Goal: Task Accomplishment & Management: Manage account settings

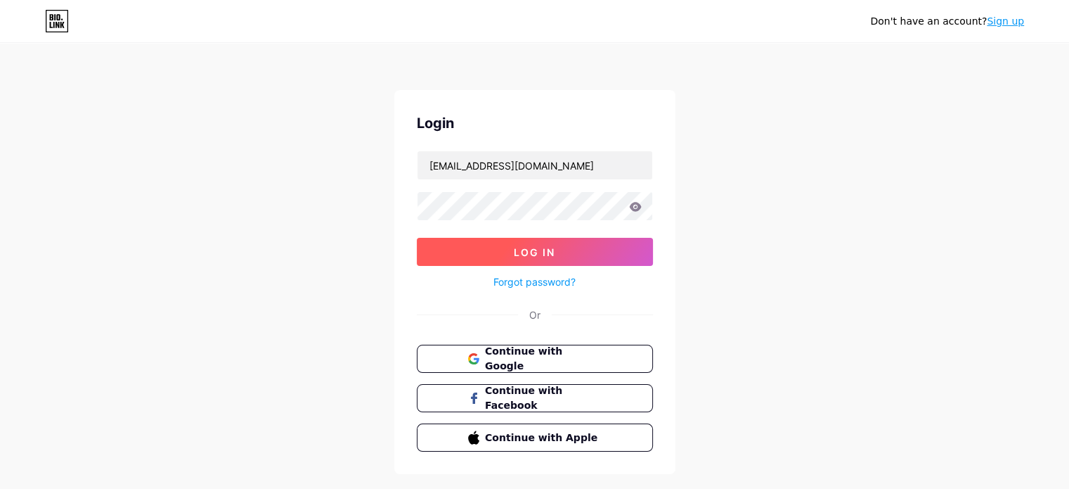
click at [517, 250] on span "Log In" at bounding box center [534, 252] width 41 height 12
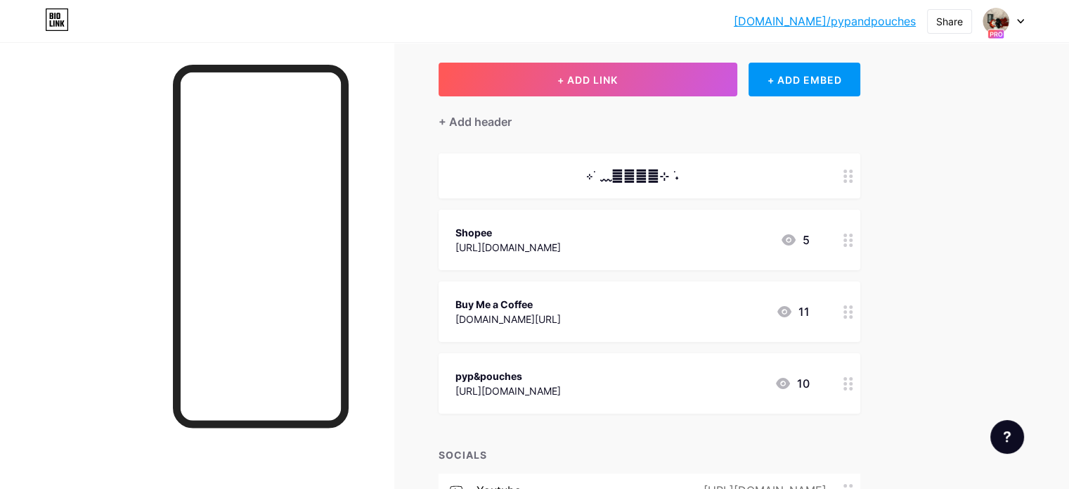
scroll to position [69, 0]
click at [854, 306] on icon at bounding box center [849, 310] width 10 height 13
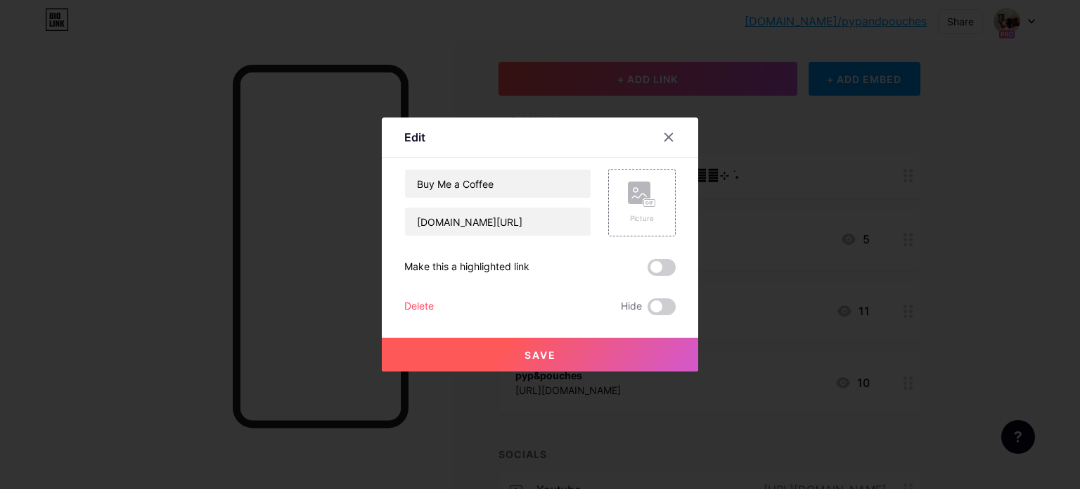
click at [990, 240] on div at bounding box center [540, 244] width 1080 height 489
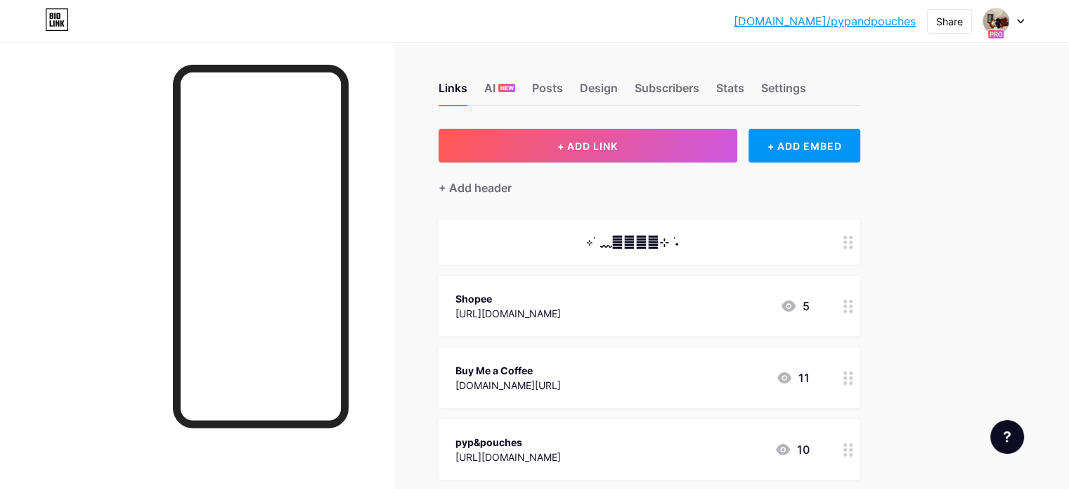
scroll to position [0, 0]
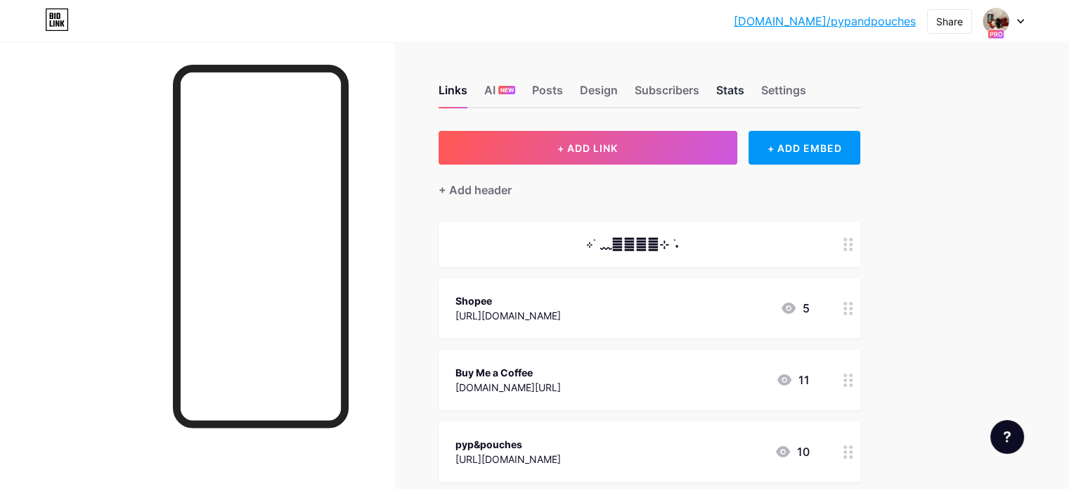
click at [745, 87] on div "Stats" at bounding box center [730, 94] width 28 height 25
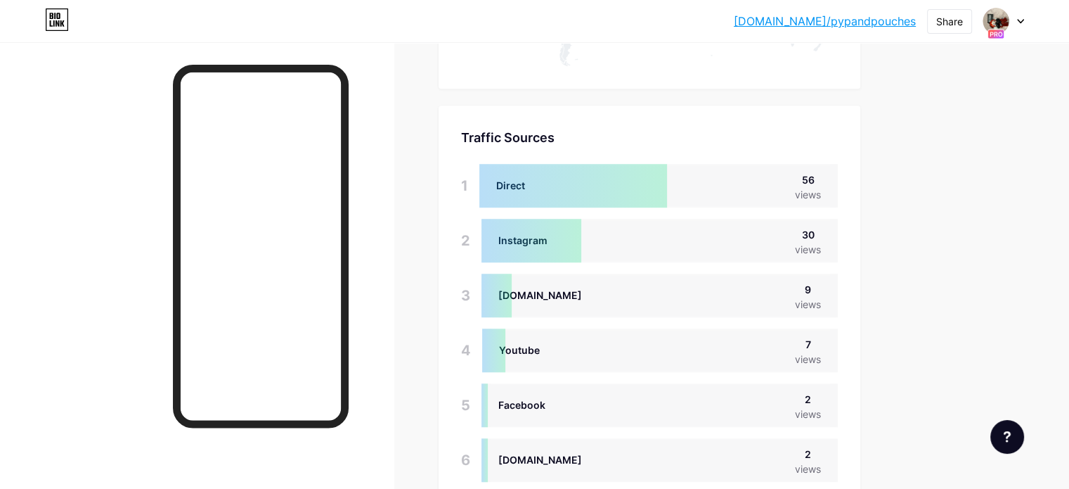
scroll to position [1041, 0]
click at [734, 179] on div "Direct 56 views" at bounding box center [659, 187] width 359 height 44
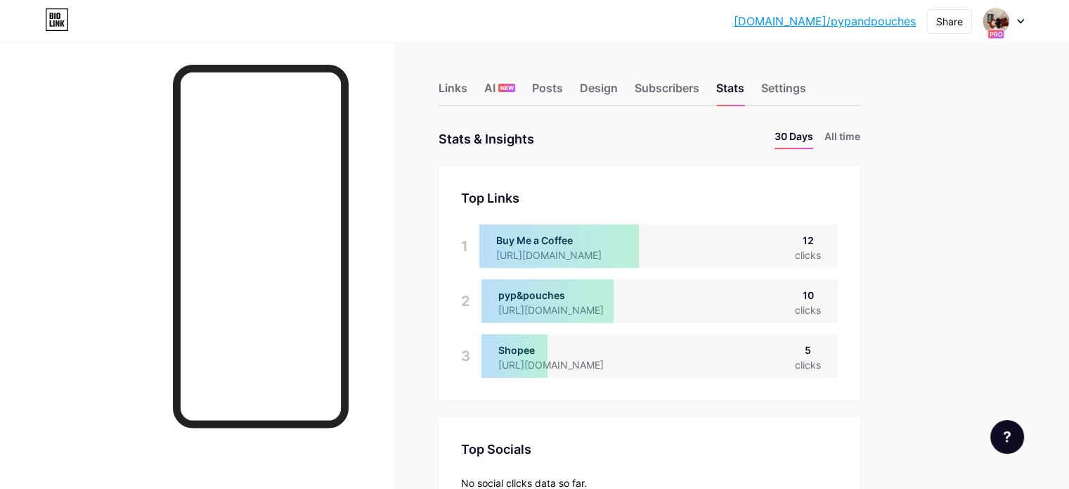
scroll to position [0, 0]
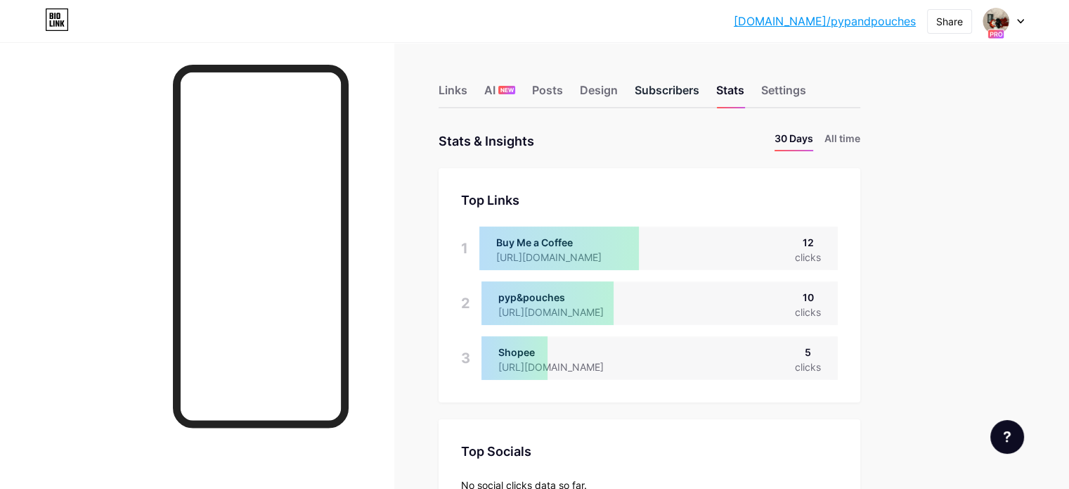
click at [700, 97] on div "Subscribers" at bounding box center [667, 94] width 65 height 25
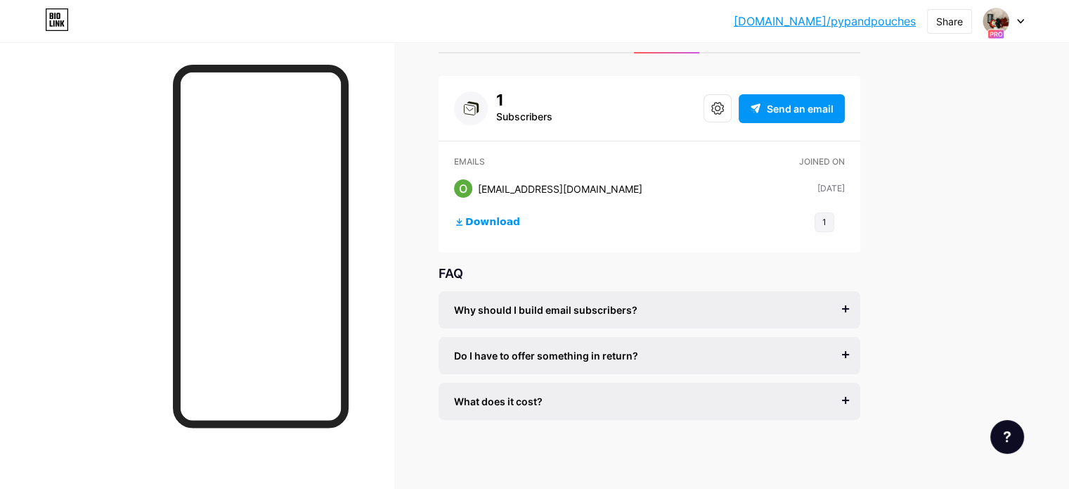
scroll to position [56, 0]
click at [707, 349] on div "Do I have to offer something in return?" at bounding box center [649, 354] width 391 height 15
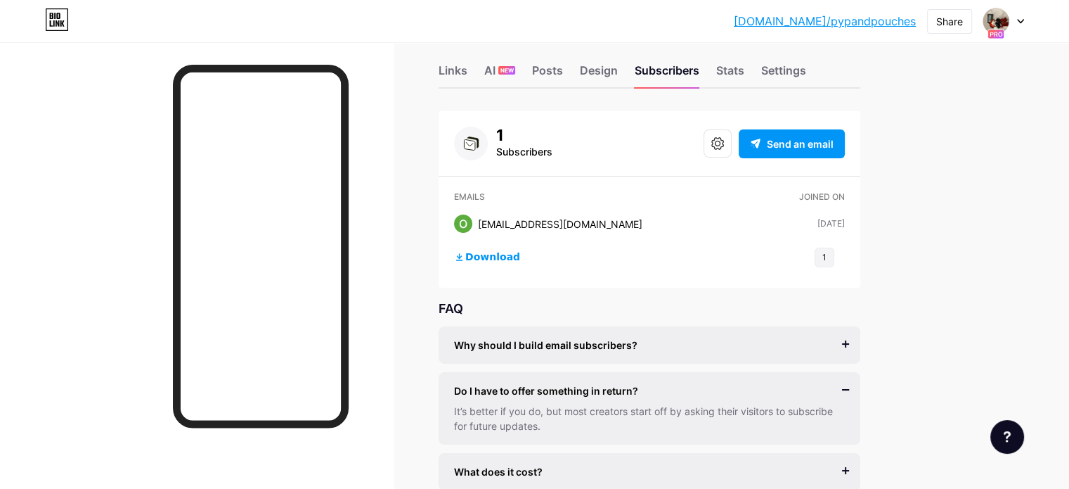
scroll to position [0, 0]
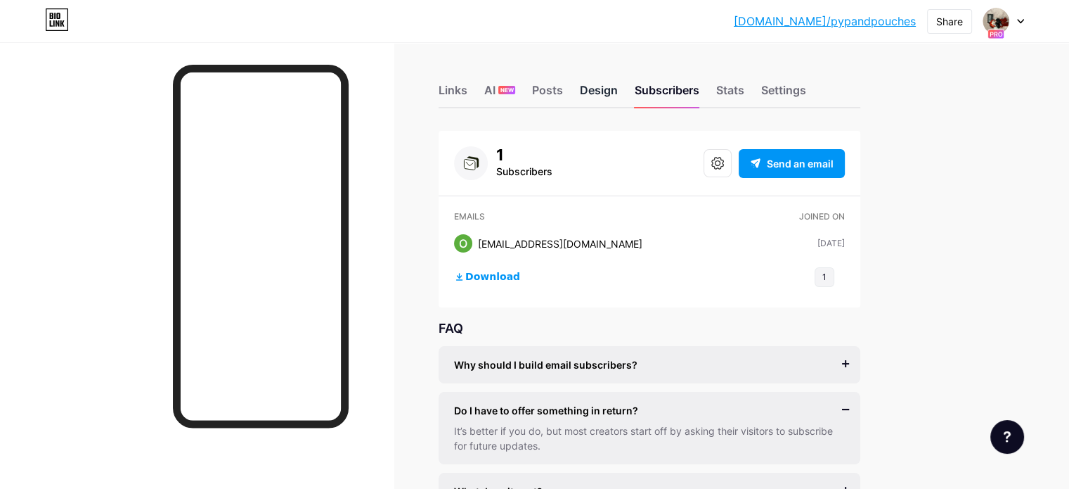
click at [618, 89] on div "Design" at bounding box center [599, 94] width 38 height 25
click at [563, 89] on div "Posts" at bounding box center [547, 94] width 31 height 25
click at [563, 94] on div "Posts" at bounding box center [547, 94] width 31 height 25
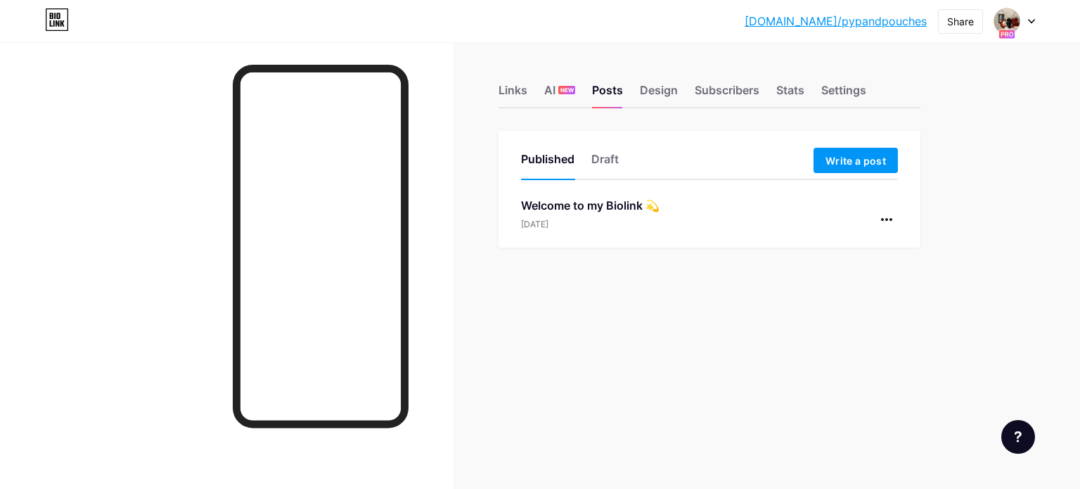
click at [652, 202] on div "Welcome to my Biolink 💫" at bounding box center [590, 205] width 139 height 17
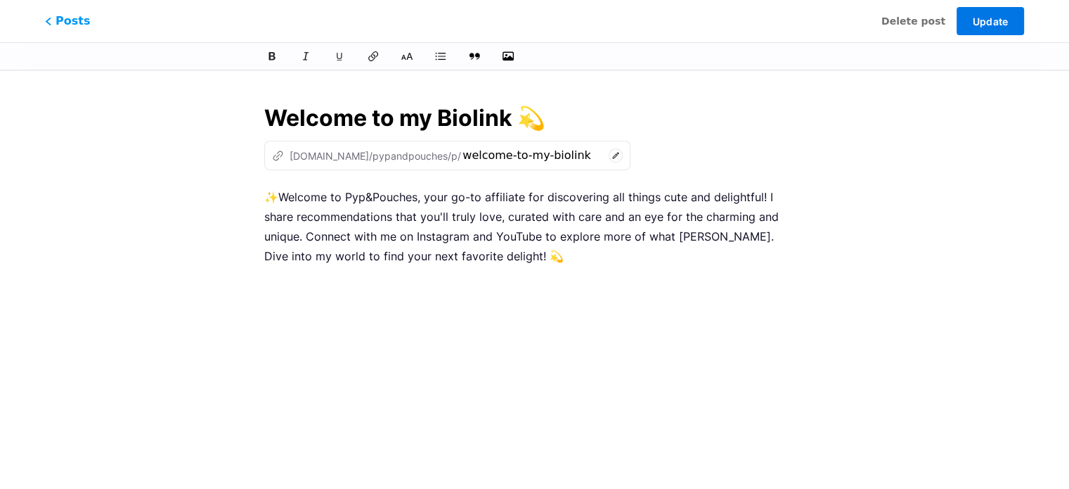
click at [977, 19] on span "Update" at bounding box center [990, 21] width 36 height 12
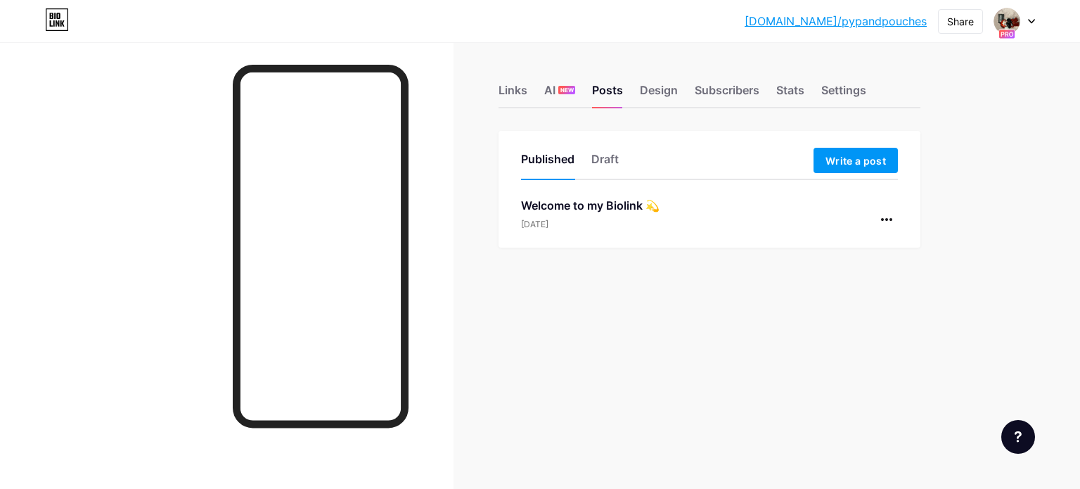
click at [664, 210] on div "Welcome to my Biolink 💫 [DATE]" at bounding box center [709, 222] width 377 height 51
click at [602, 215] on div "Welcome to my Biolink 💫 [DATE]" at bounding box center [590, 214] width 139 height 34
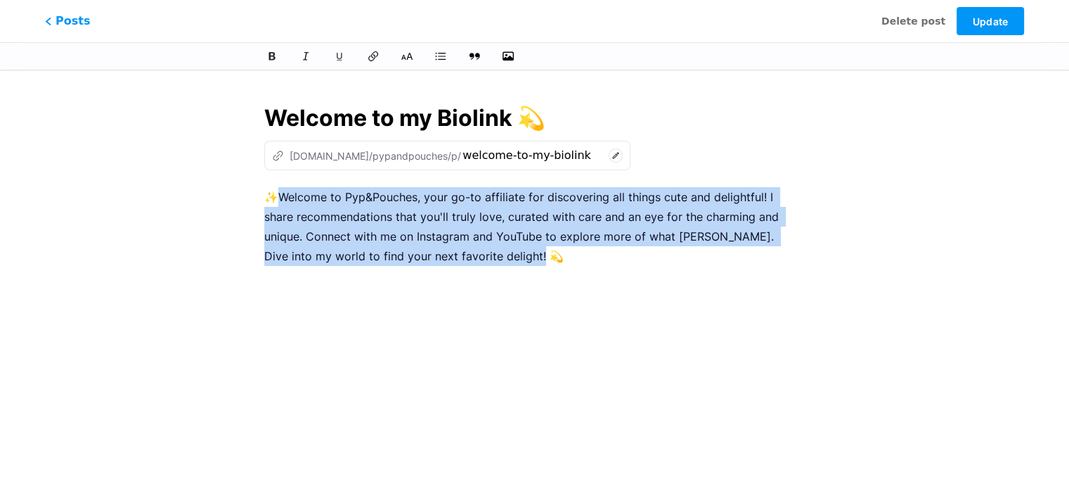
drag, startPoint x: 281, startPoint y: 198, endPoint x: 479, endPoint y: 272, distance: 211.6
click at [479, 272] on div "✨Welcome to Pyp&Pouches, your go-to affiliate for discovering all things cute a…" at bounding box center [534, 363] width 541 height 352
copy p "Welcome to Pyp&Pouches, your go-to affiliate for discovering all things cute an…"
drag, startPoint x: 284, startPoint y: 197, endPoint x: 517, endPoint y: 262, distance: 242.4
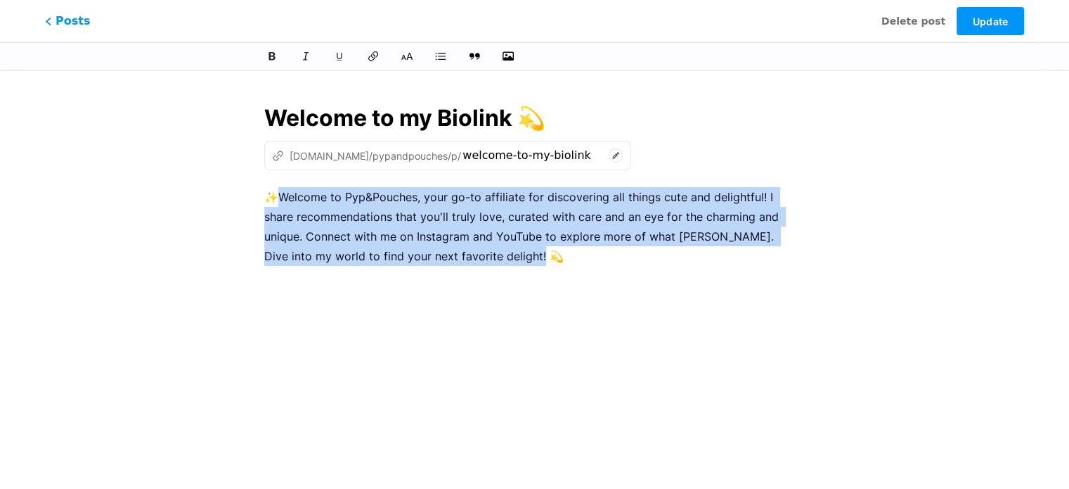
click at [517, 262] on p "✨Welcome to Pyp&Pouches, your go-to affiliate for discovering all things cute a…" at bounding box center [534, 226] width 541 height 79
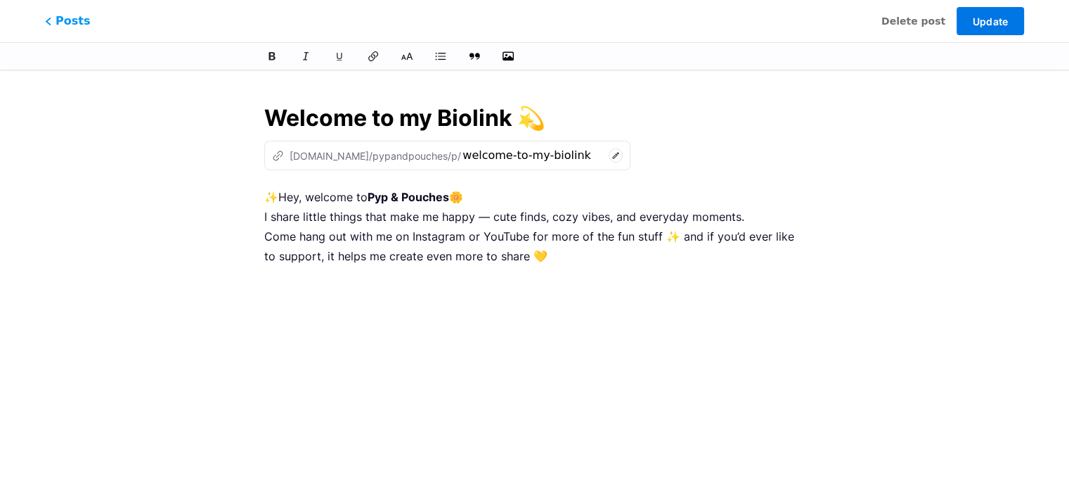
click at [970, 23] on button "Update" at bounding box center [990, 21] width 67 height 28
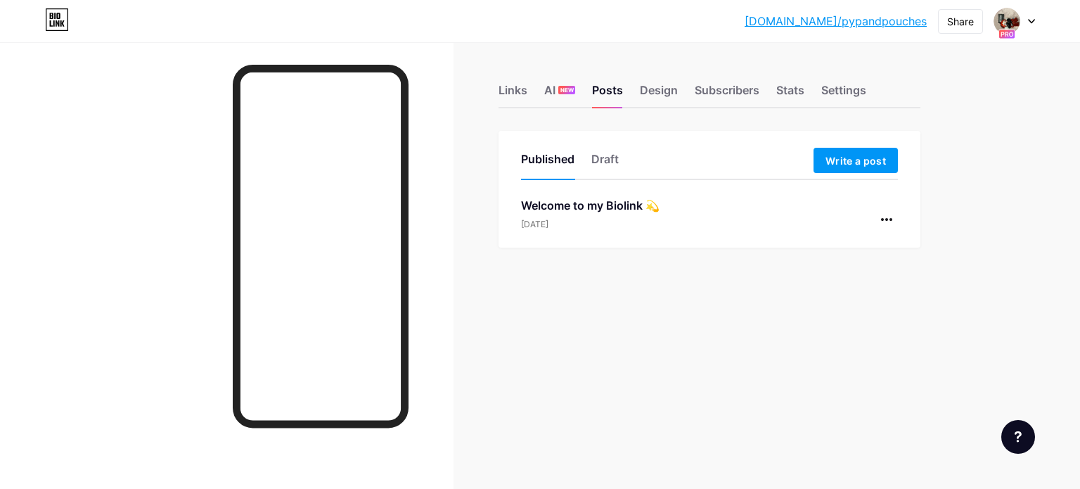
click at [596, 210] on div "Welcome to my Biolink 💫" at bounding box center [590, 205] width 139 height 17
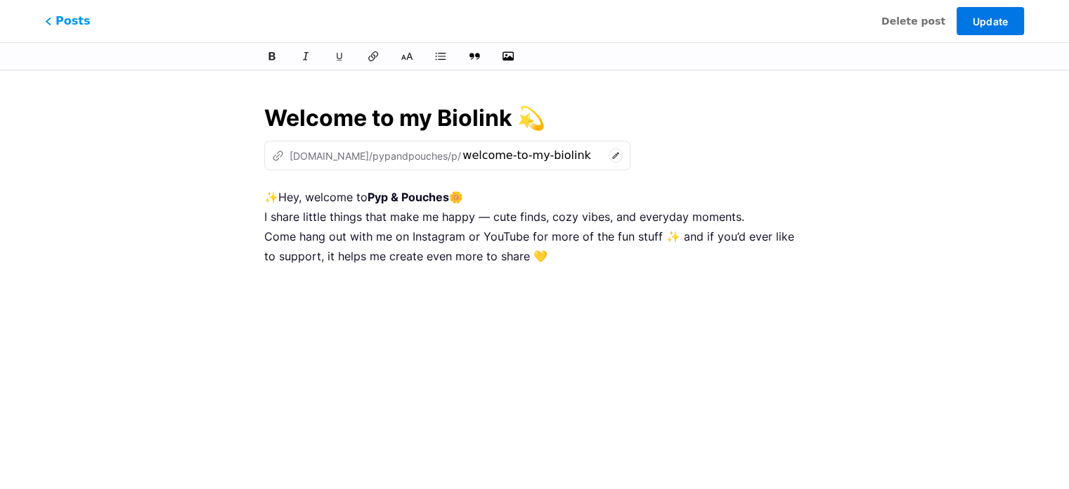
click at [982, 20] on span "Update" at bounding box center [990, 21] width 36 height 12
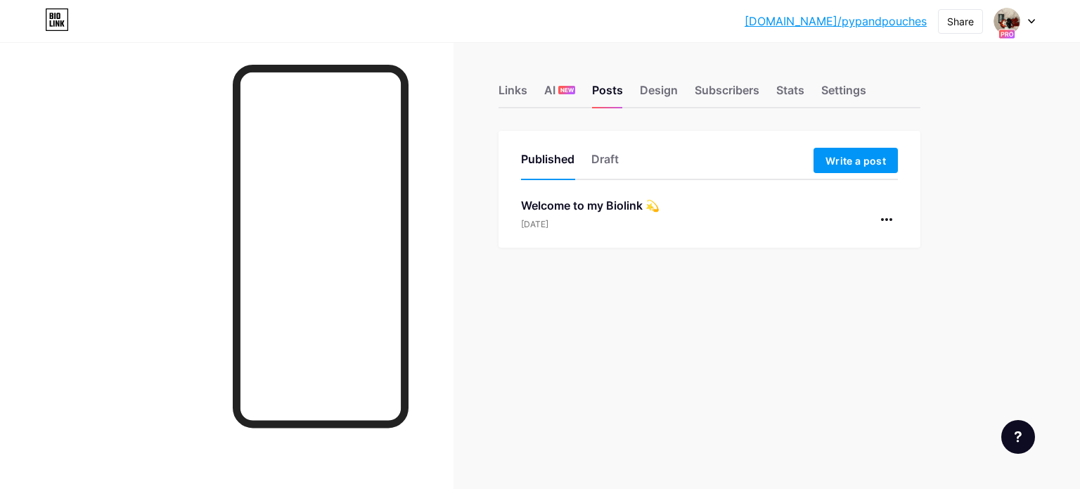
click at [718, 215] on div "Welcome to my Biolink 💫 [DATE]" at bounding box center [709, 222] width 377 height 51
click at [883, 213] on div at bounding box center [886, 219] width 22 height 22
click at [757, 214] on div "Welcome to my Biolink 💫 [DATE] Copy Link View Edit [GEOGRAPHIC_DATA]" at bounding box center [709, 222] width 377 height 51
click at [712, 211] on div "Welcome to my Biolink 💫 [DATE]" at bounding box center [709, 222] width 377 height 51
click at [888, 221] on div at bounding box center [886, 219] width 22 height 22
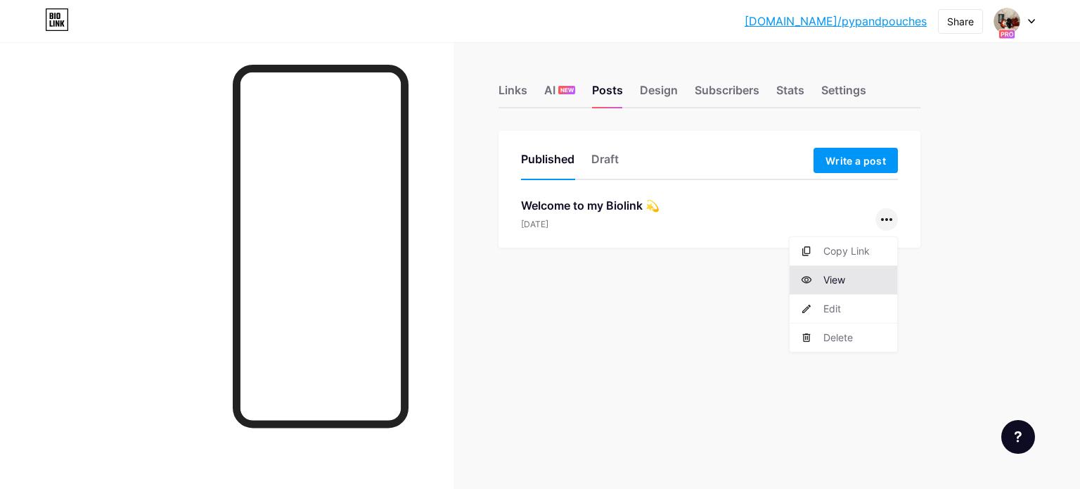
click at [842, 275] on li "View" at bounding box center [844, 280] width 108 height 29
click at [738, 217] on div "Welcome to my Biolink 💫 [DATE]" at bounding box center [709, 222] width 377 height 51
click at [883, 218] on icon at bounding box center [886, 219] width 11 height 3
click at [840, 310] on li "Edit" at bounding box center [844, 309] width 108 height 29
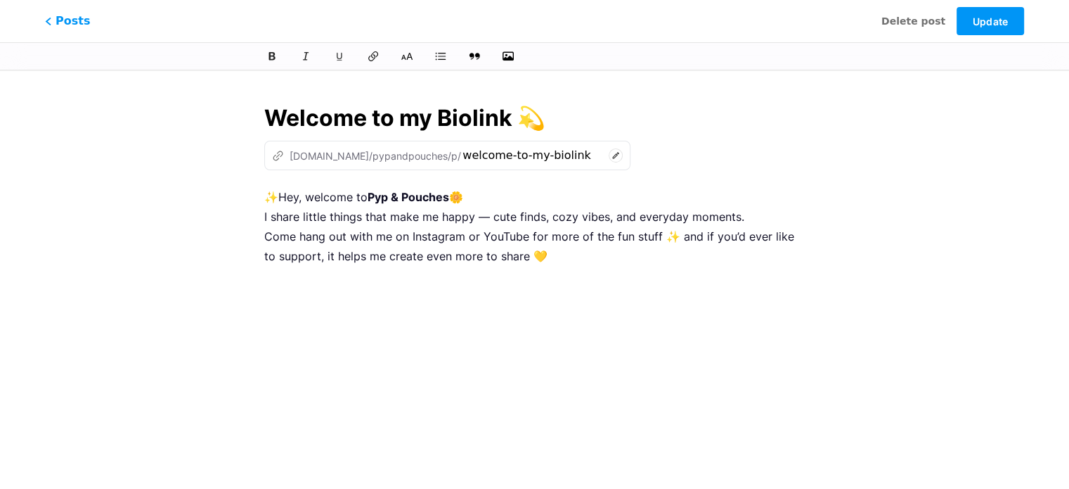
click at [649, 264] on p "✨Hey, welcome to Pyp & Pouches 🌼 I share little things that make me happy — cut…" at bounding box center [534, 226] width 541 height 79
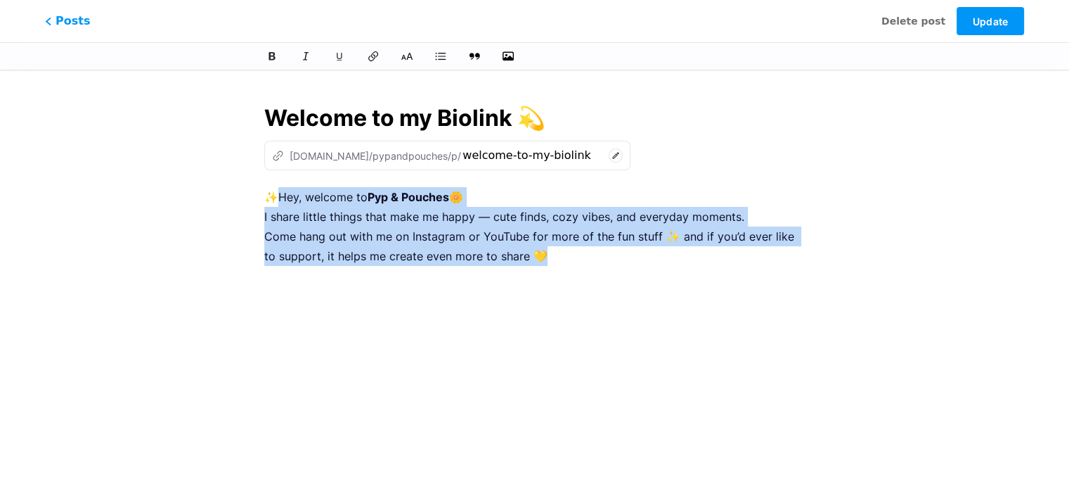
drag, startPoint x: 278, startPoint y: 197, endPoint x: 542, endPoint y: 250, distance: 269.7
click at [542, 250] on p "✨Hey, welcome to Pyp & Pouches 🌼 I share little things that make me happy — cut…" at bounding box center [534, 226] width 541 height 79
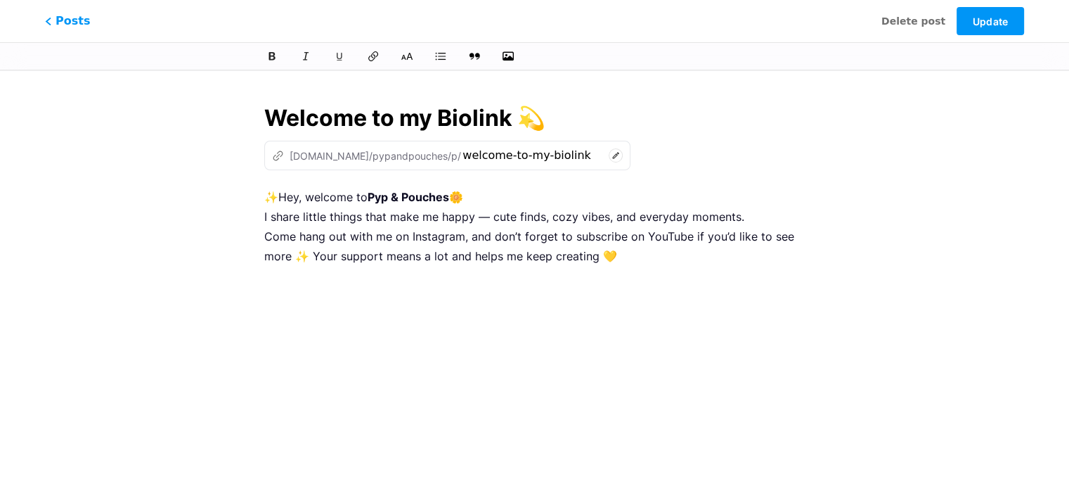
click at [1001, 7] on div "Delete post Update" at bounding box center [953, 21] width 143 height 28
click at [1000, 11] on button "Update" at bounding box center [990, 21] width 67 height 28
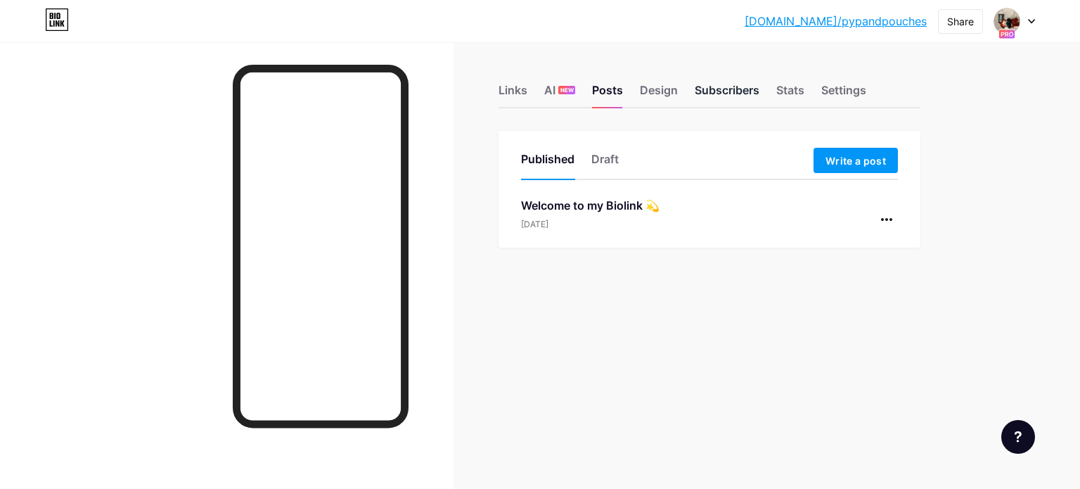
click at [722, 92] on div "Subscribers" at bounding box center [727, 94] width 65 height 25
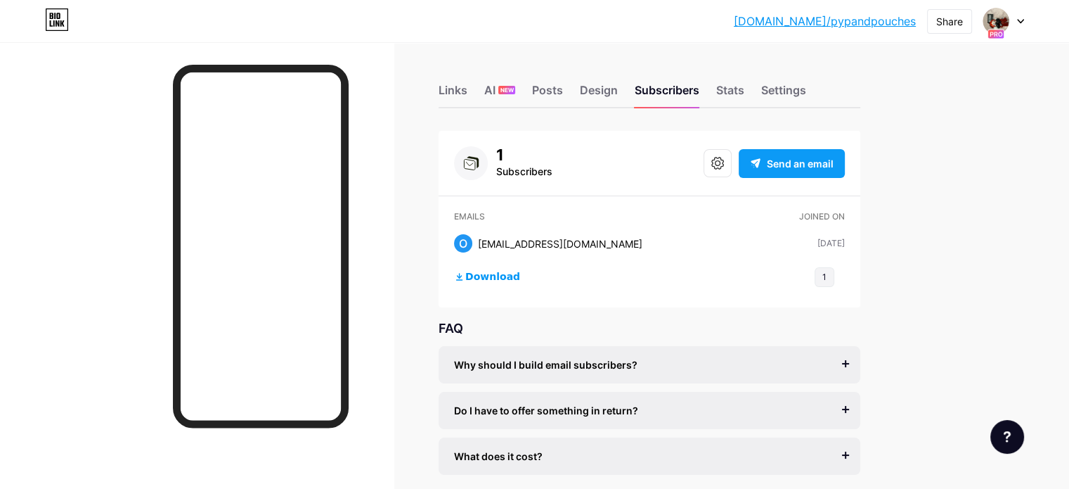
click at [834, 163] on span "Send an email" at bounding box center [800, 163] width 67 height 15
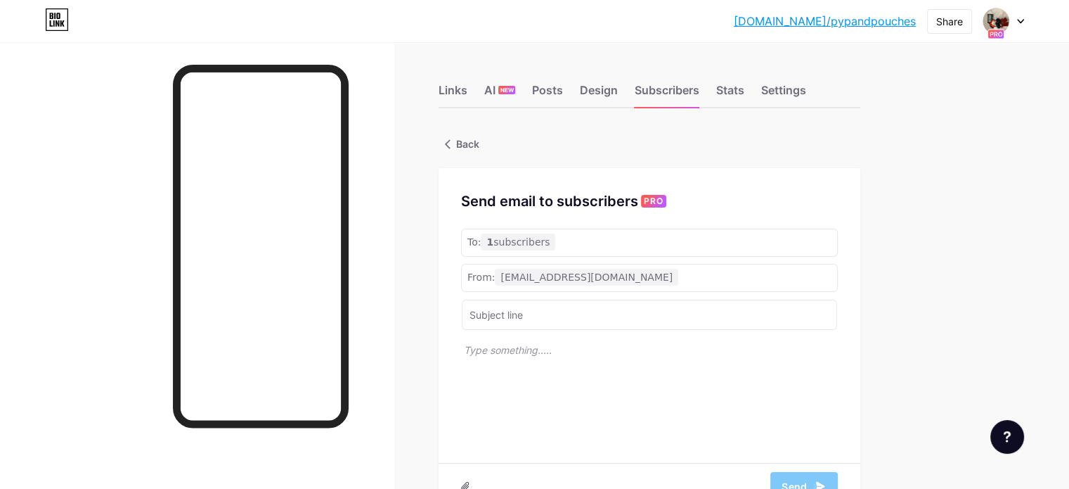
click at [664, 199] on span "PRO" at bounding box center [654, 201] width 20 height 13
click at [745, 86] on div "Stats" at bounding box center [730, 94] width 28 height 25
